Goal: Communication & Community: Connect with others

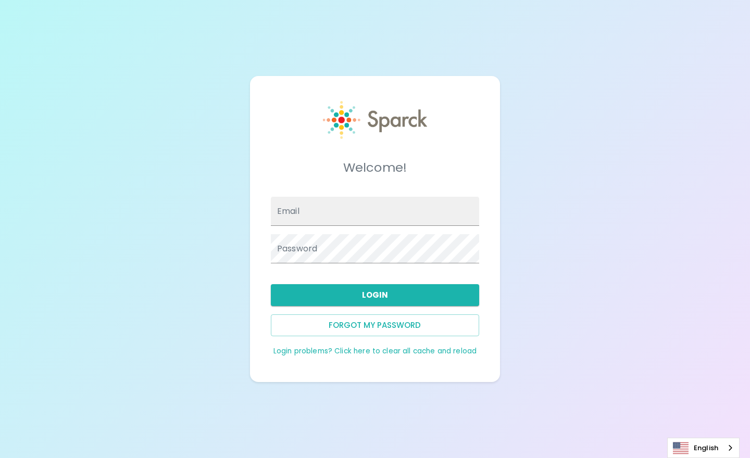
type input "[EMAIL_ADDRESS][DOMAIN_NAME]"
drag, startPoint x: 0, startPoint y: 0, endPoint x: 389, endPoint y: 296, distance: 488.8
click at [389, 296] on button "Login" at bounding box center [375, 295] width 208 height 22
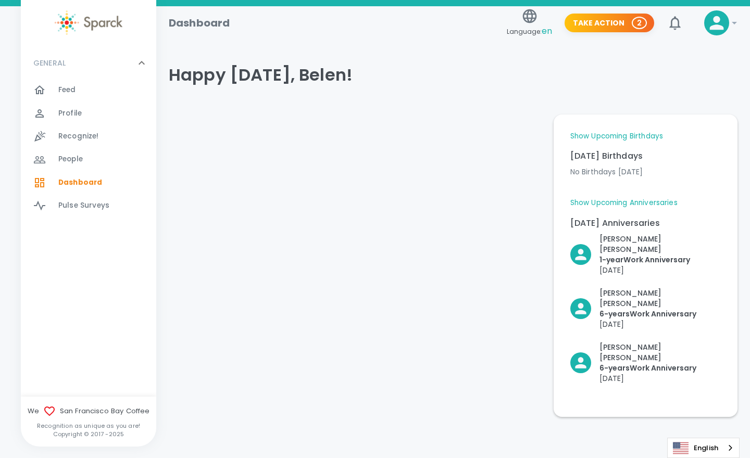
click at [63, 88] on span "Feed" at bounding box center [67, 90] width 18 height 10
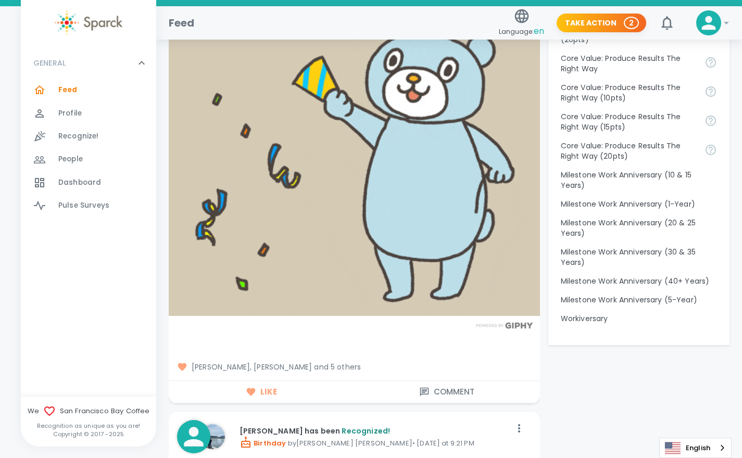
scroll to position [1048, 0]
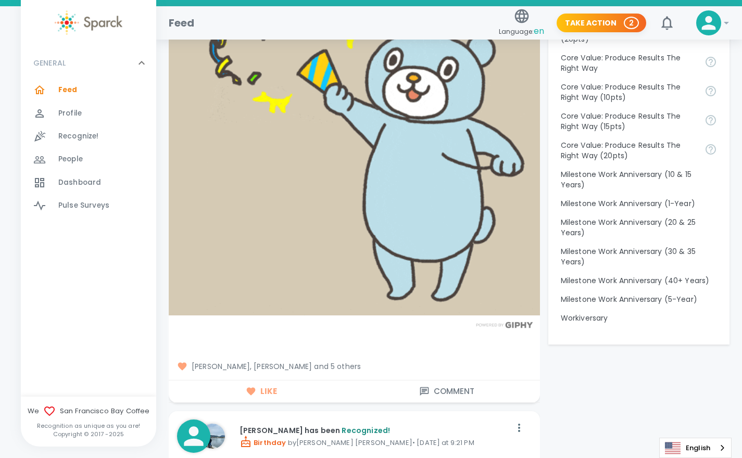
click at [329, 364] on span "[PERSON_NAME], [PERSON_NAME] and 5 others" at bounding box center [354, 366] width 355 height 10
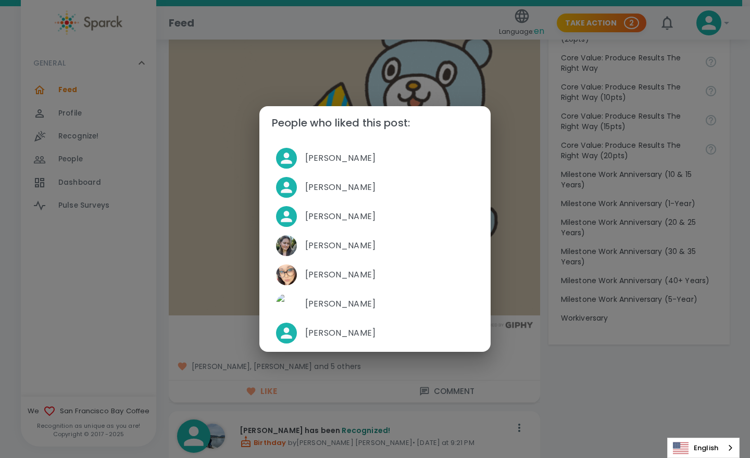
click at [587, 360] on div "People who liked this post: [PERSON_NAME] [PERSON_NAME] [PERSON_NAME] [PERSON_N…" at bounding box center [375, 229] width 750 height 458
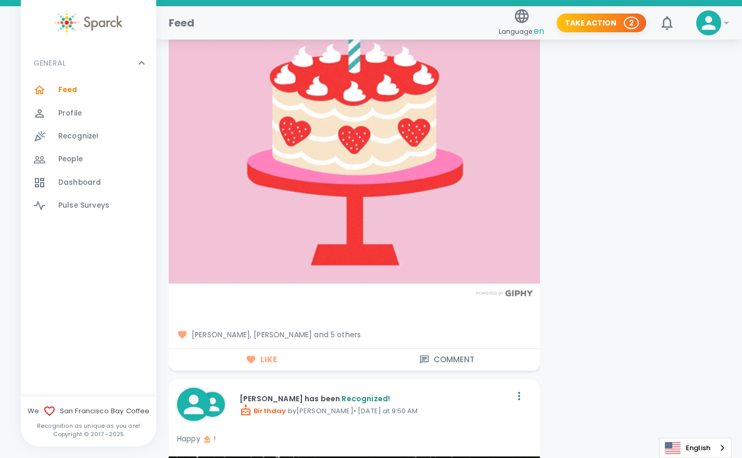
scroll to position [1637, 0]
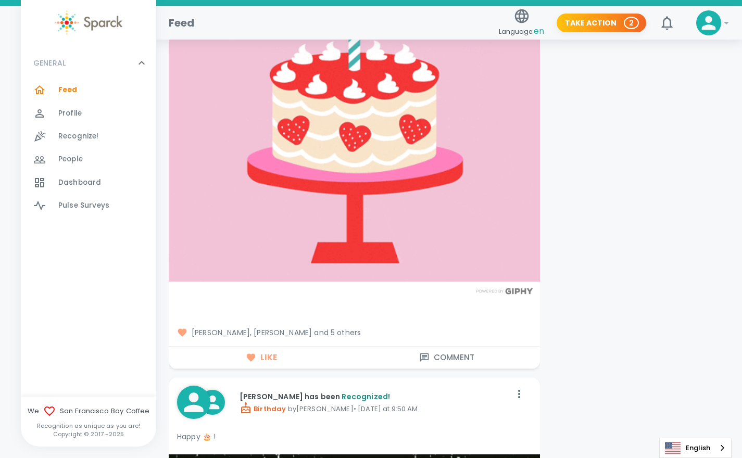
click at [345, 329] on span "[PERSON_NAME], [PERSON_NAME] and 5 others" at bounding box center [354, 333] width 355 height 10
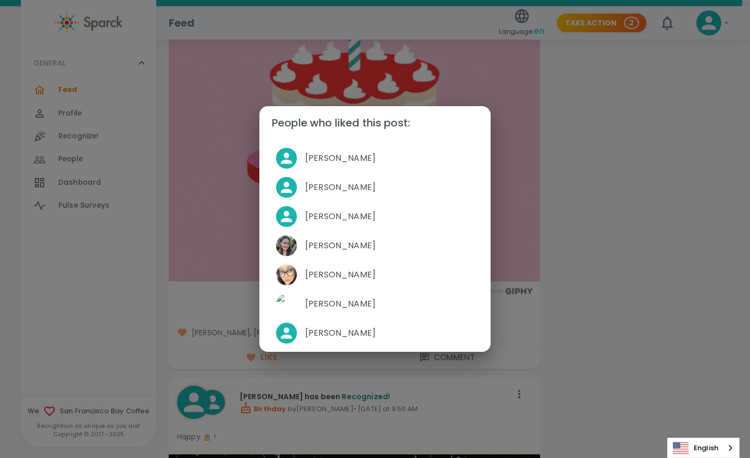
click at [589, 312] on div "People who liked this post: [PERSON_NAME] [PERSON_NAME] [PERSON_NAME] [PERSON_N…" at bounding box center [375, 229] width 750 height 458
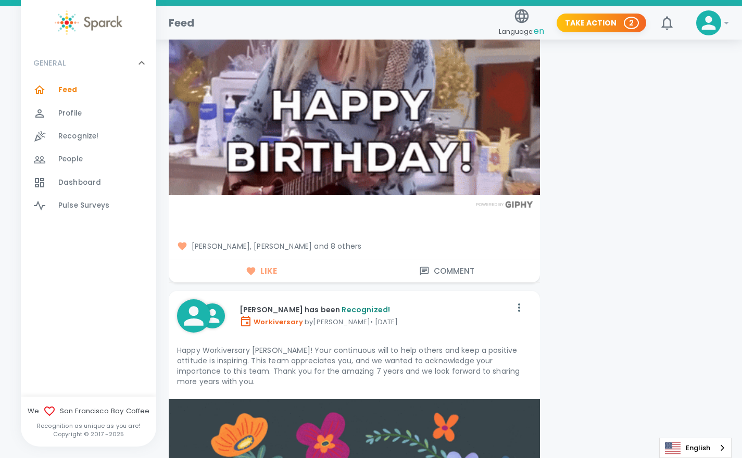
scroll to position [4409, 0]
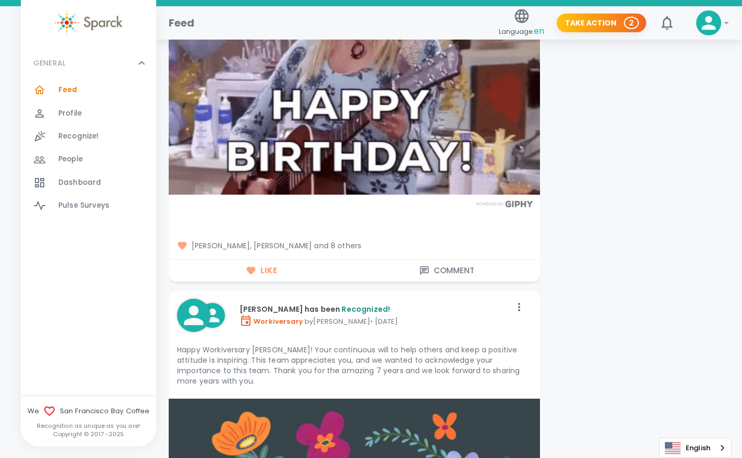
click at [340, 241] on span "[PERSON_NAME], [PERSON_NAME] and 8 others" at bounding box center [354, 246] width 355 height 10
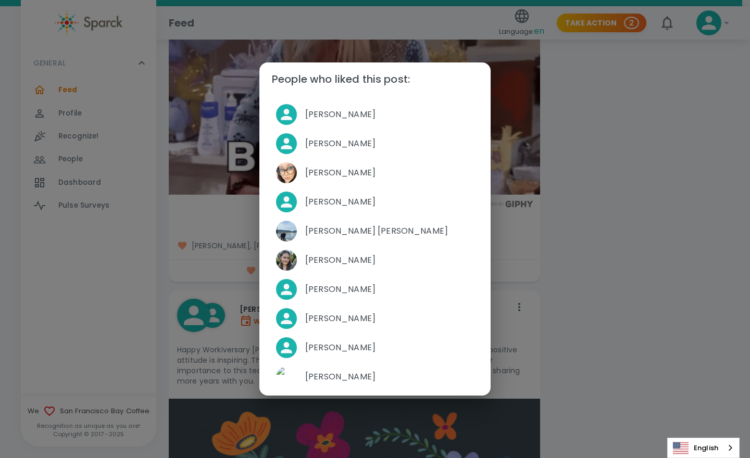
click at [565, 247] on div "People who liked this post: [PERSON_NAME] [PERSON_NAME] [PERSON_NAME] [PERSON_N…" at bounding box center [375, 229] width 750 height 458
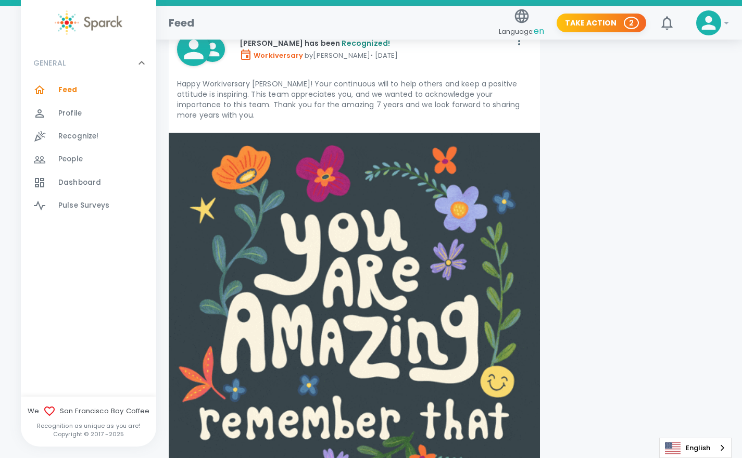
scroll to position [4674, 0]
